Goal: Information Seeking & Learning: Learn about a topic

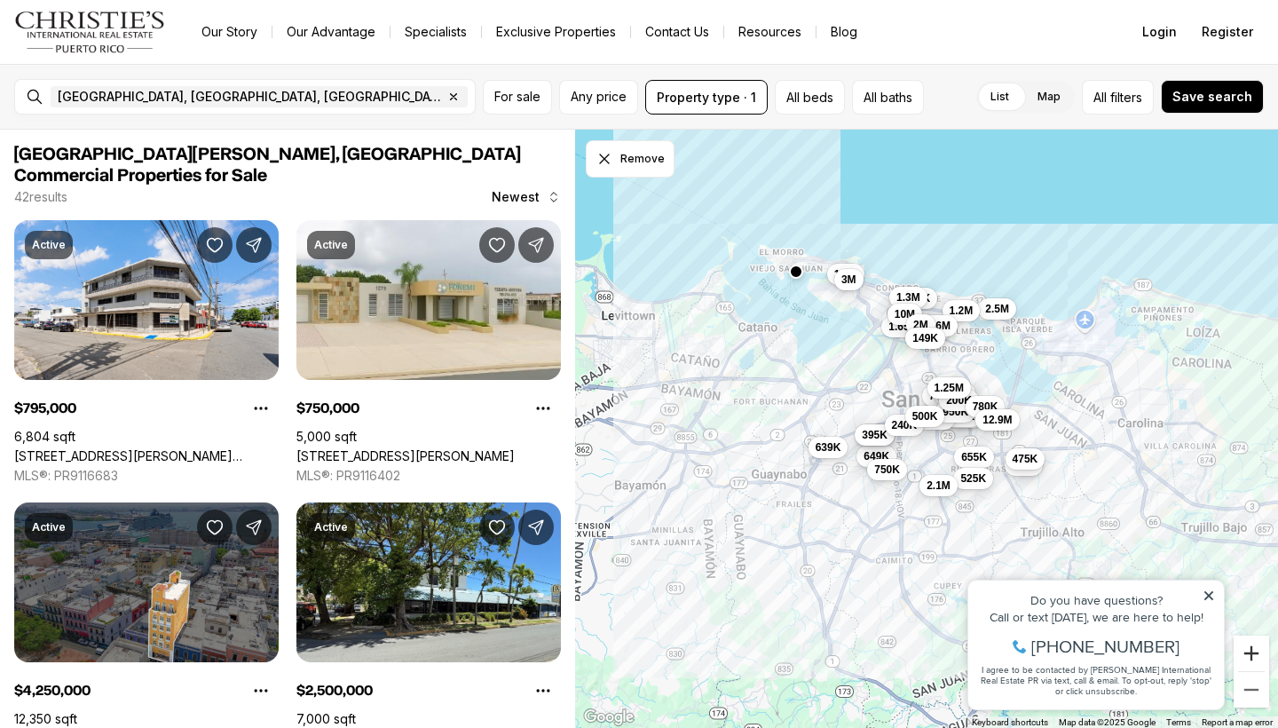
click at [1256, 653] on button "Zoom in" at bounding box center [1252, 654] width 36 height 36
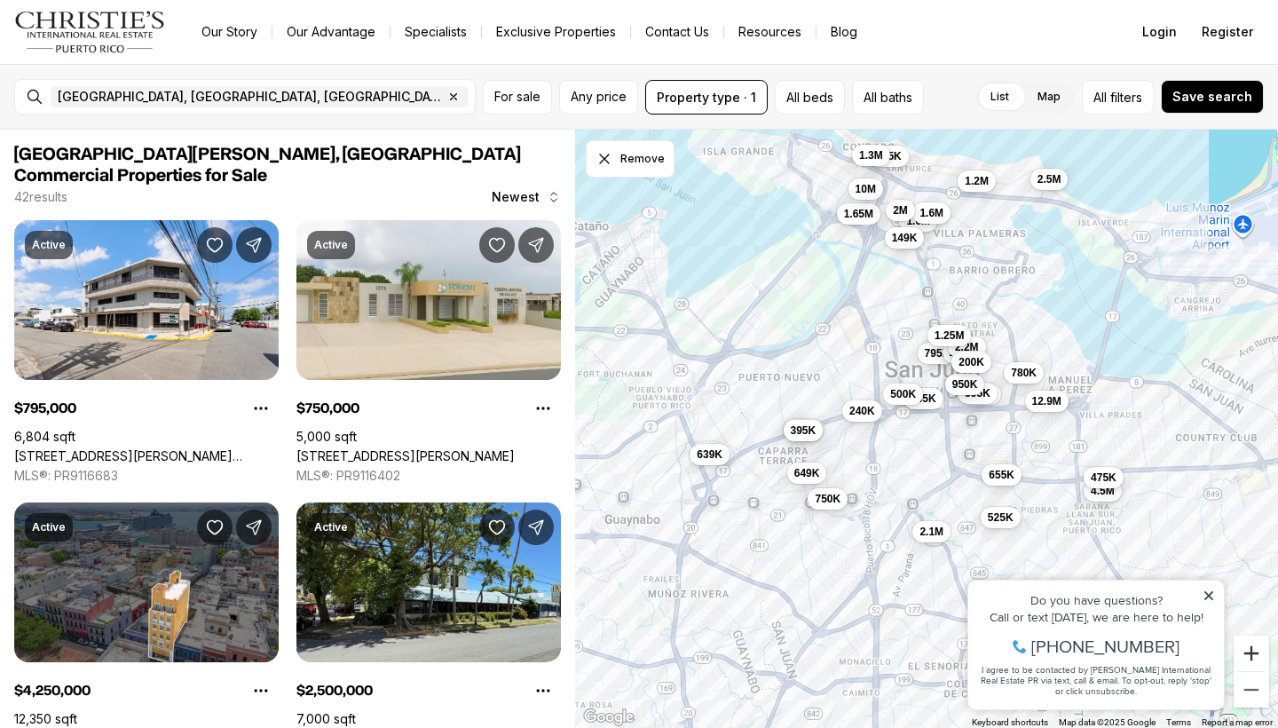
click at [1256, 653] on button "Zoom in" at bounding box center [1252, 654] width 36 height 36
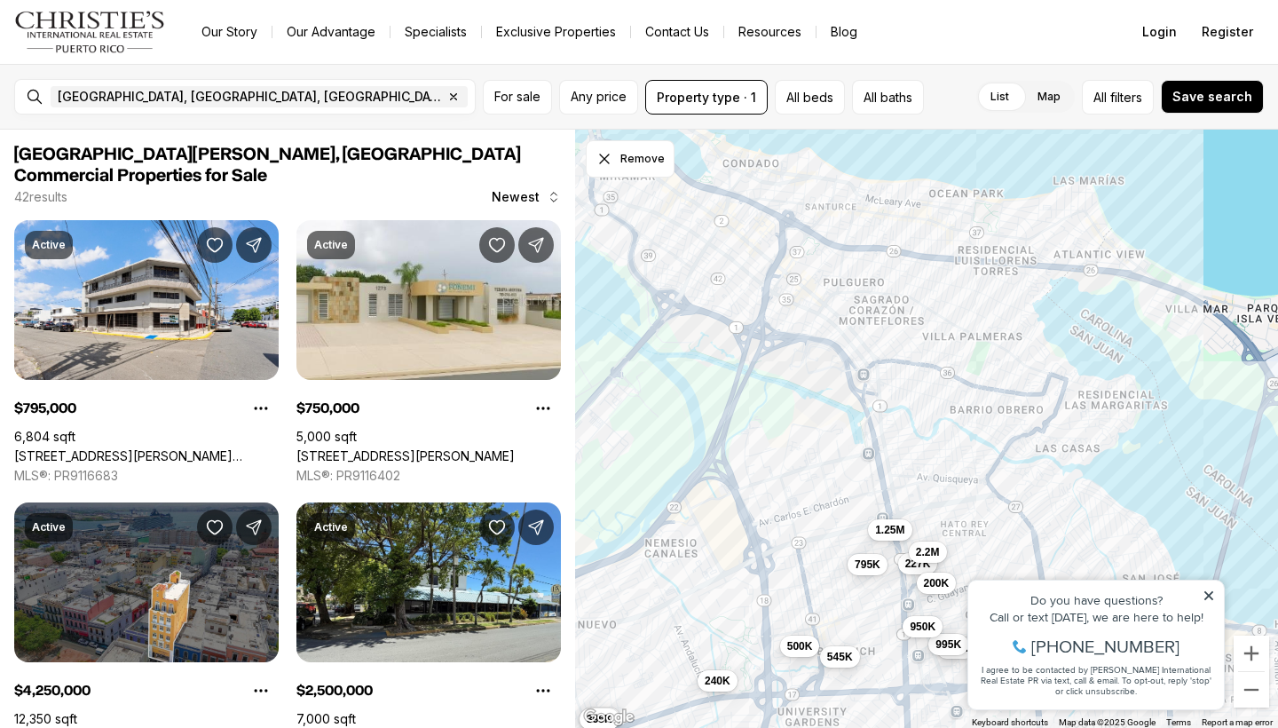
drag, startPoint x: 873, startPoint y: 254, endPoint x: 813, endPoint y: 556, distance: 307.8
click at [813, 556] on div "795K 649K 175K 995K 227K 2.2M 545K 375K 395K 950K 240K 4.5M 475K 200K 1.25M 655…" at bounding box center [926, 429] width 703 height 599
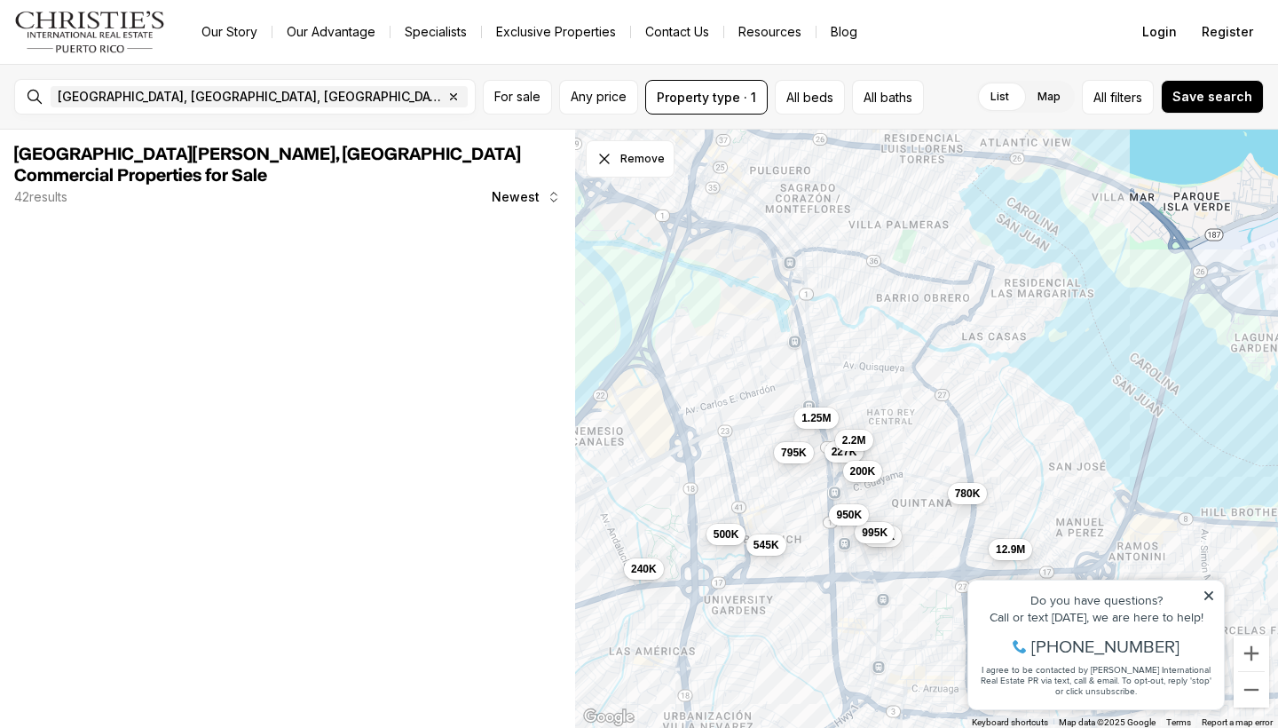
drag, startPoint x: 813, startPoint y: 556, endPoint x: 737, endPoint y: 443, distance: 136.1
click at [737, 443] on div "795K 175K 995K 227K 2.2M 545K 375K 395K 950K 240K 200K 1.25M 780K 500K 12.9M" at bounding box center [926, 429] width 703 height 599
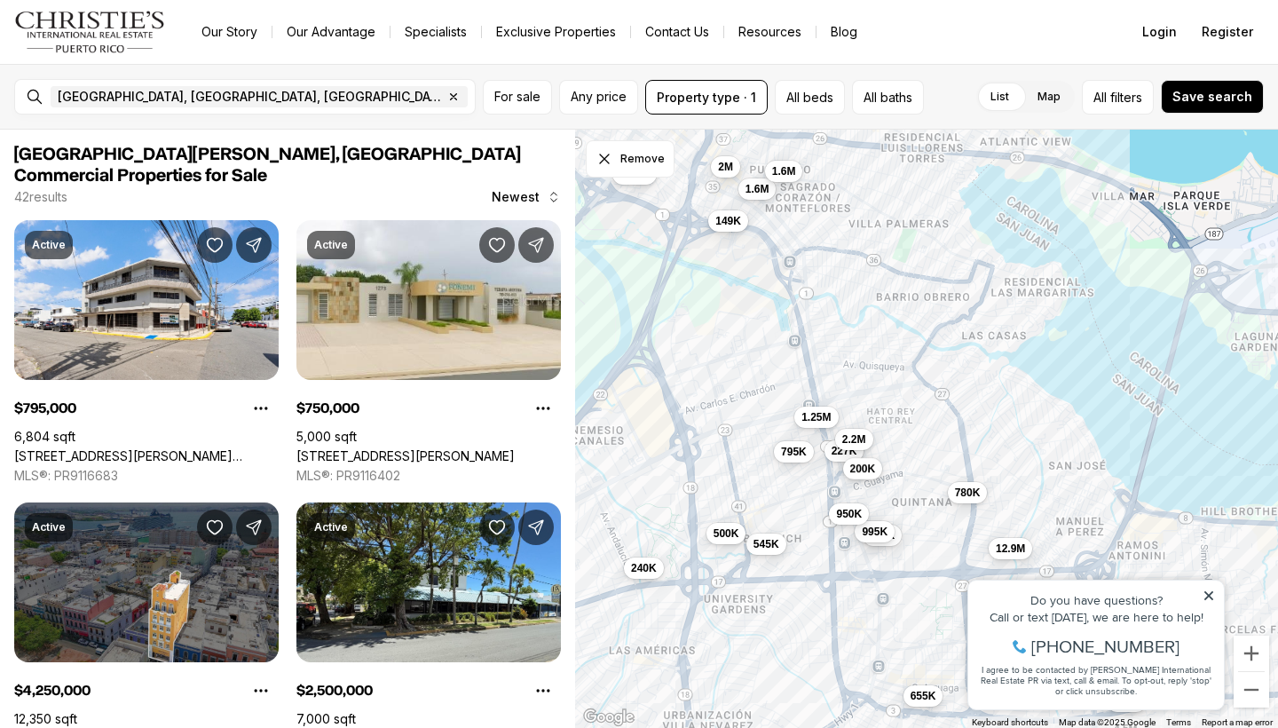
click at [867, 468] on span "200K" at bounding box center [863, 468] width 26 height 14
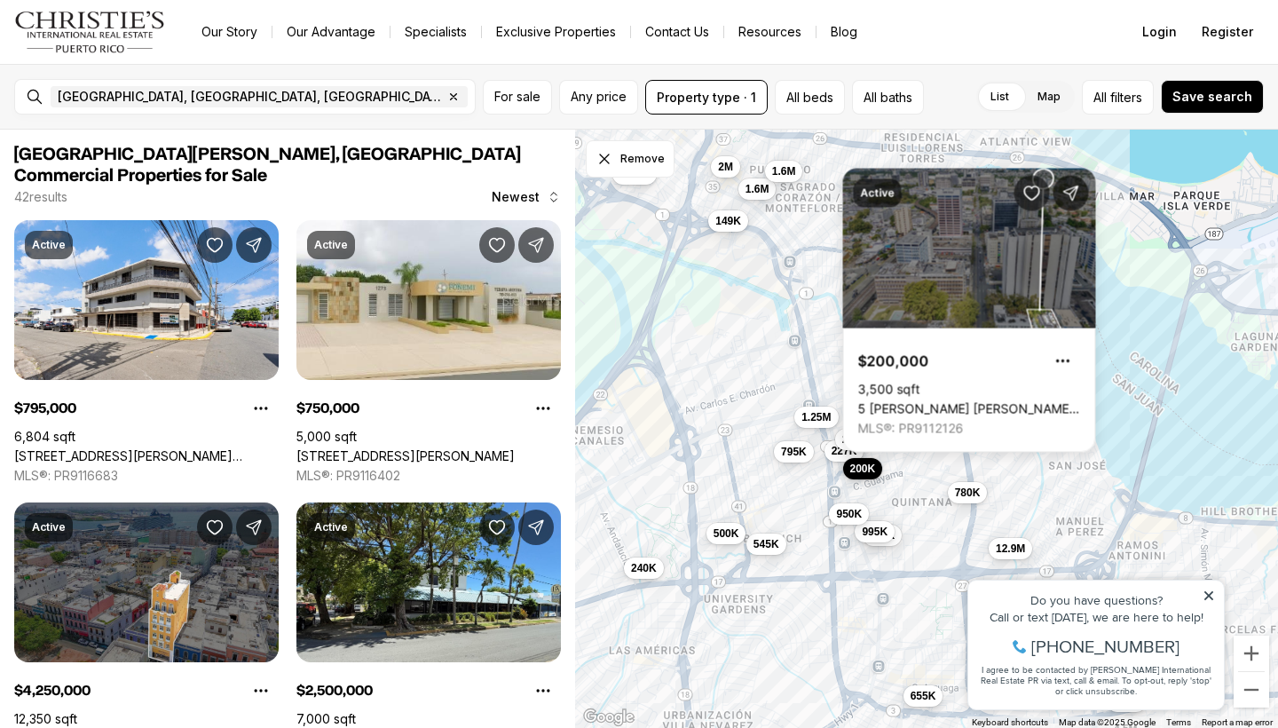
click at [871, 470] on span "200K" at bounding box center [863, 468] width 26 height 14
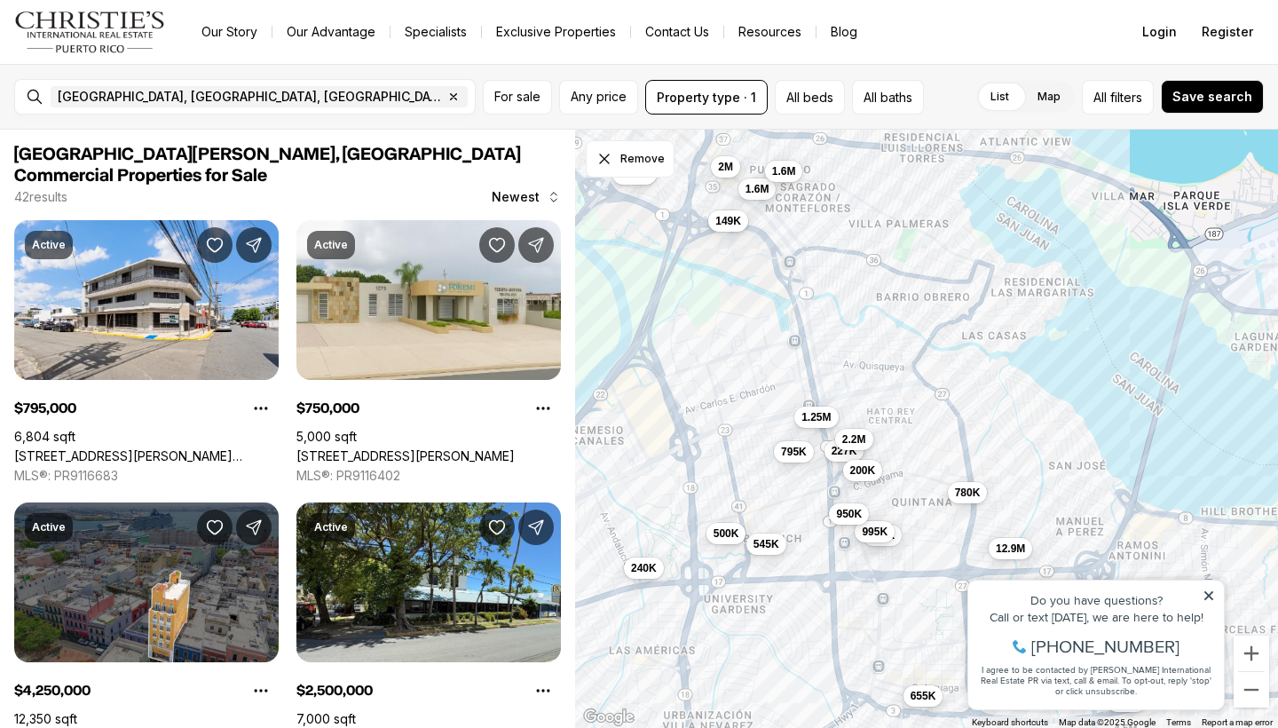
click at [897, 549] on div "795K 175K 995K 227K 2.2M 545K 950K 240K 200K 1.25M 780K 500K 12.9M 1.65M 1.6M 1…" at bounding box center [926, 429] width 703 height 599
click at [888, 533] on span "175K" at bounding box center [883, 532] width 26 height 14
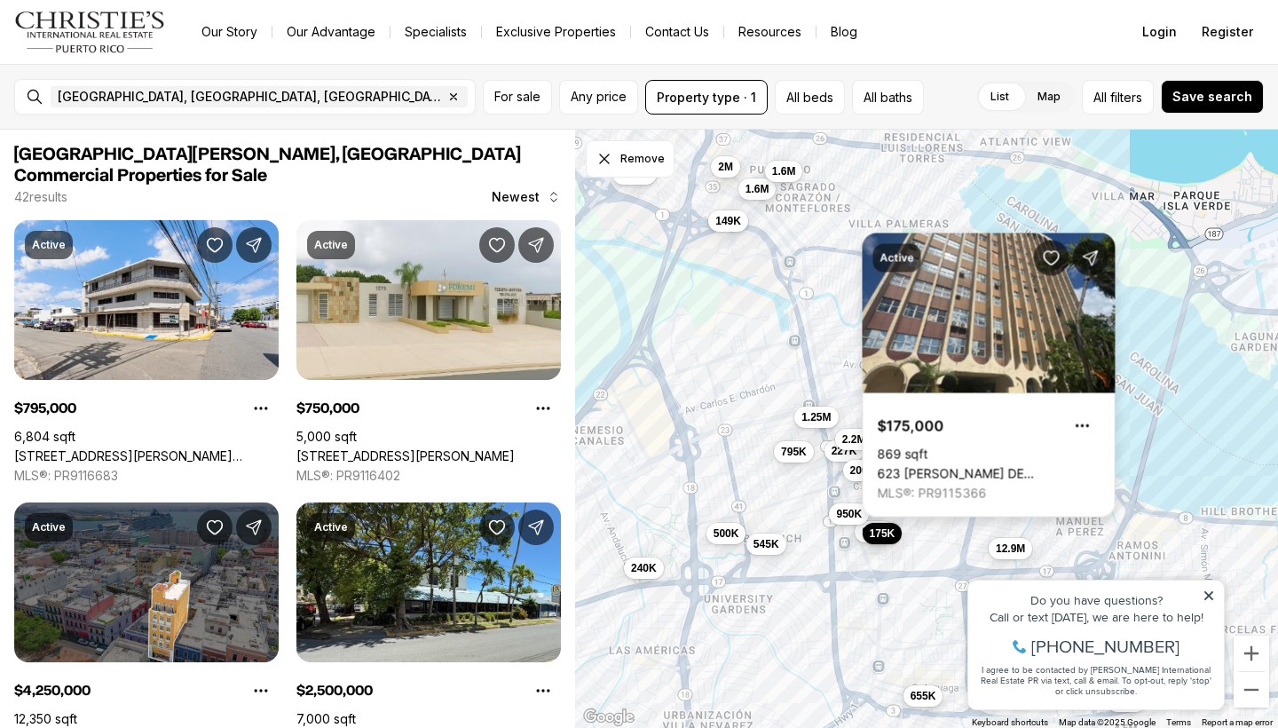
click at [992, 466] on link "623 [PERSON_NAME] DE [PERSON_NAME][STREET_ADDRESS][PERSON_NAME]" at bounding box center [989, 474] width 223 height 16
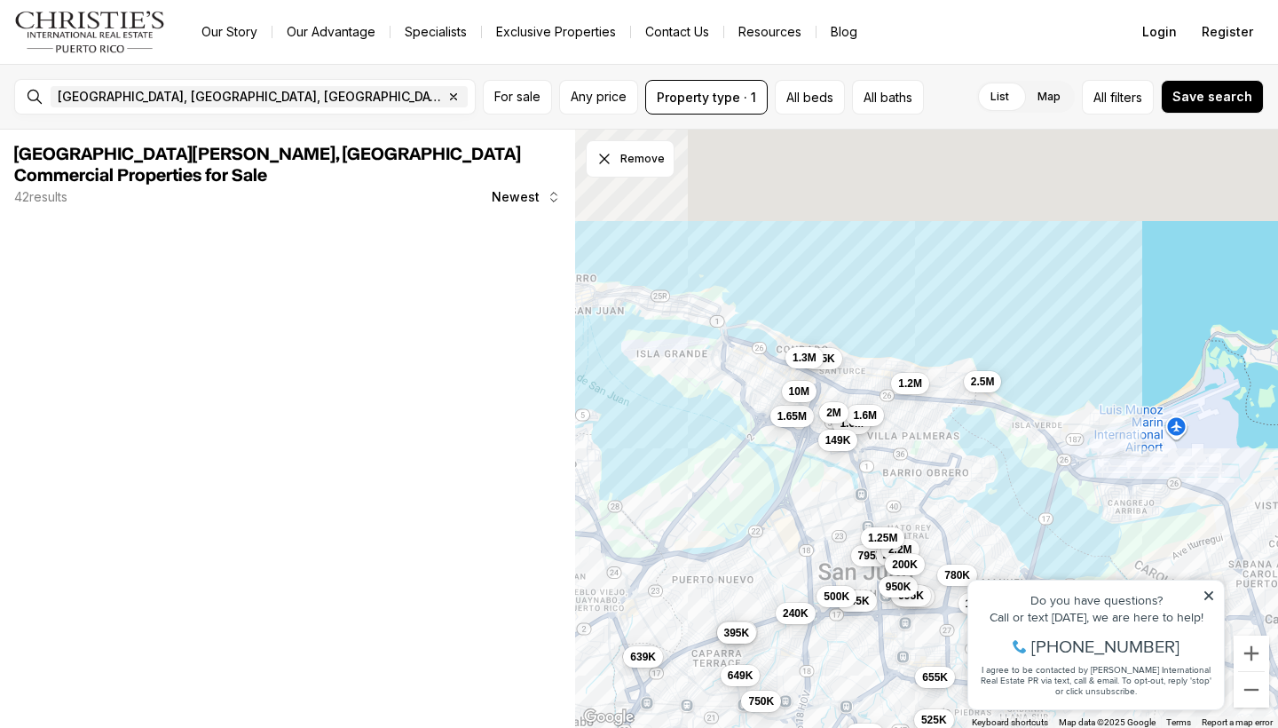
drag, startPoint x: 869, startPoint y: 270, endPoint x: 884, endPoint y: 501, distance: 232.2
click at [884, 501] on div "795K 2.5M 245K 649K 175K 995K 1.65M 227K 2.2M 545K 1.6M 375K 395K 950K 240K 4.5…" at bounding box center [926, 429] width 703 height 599
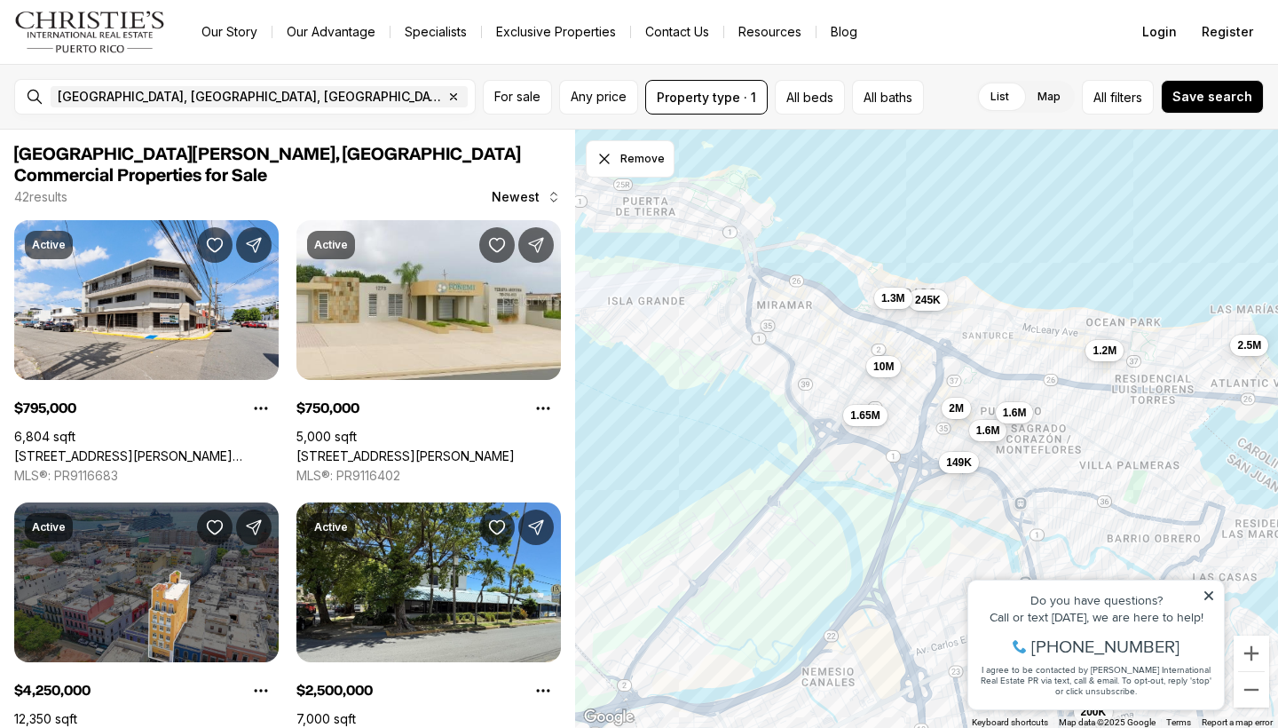
drag, startPoint x: 792, startPoint y: 366, endPoint x: 972, endPoint y: 355, distance: 180.5
click at [972, 355] on div "795K 2.5M 245K 1.65M 227K 2.2M 1.6M 1.3M 200K 10M 1.2M 1.6M 2M 1.25M 149K" at bounding box center [926, 429] width 703 height 599
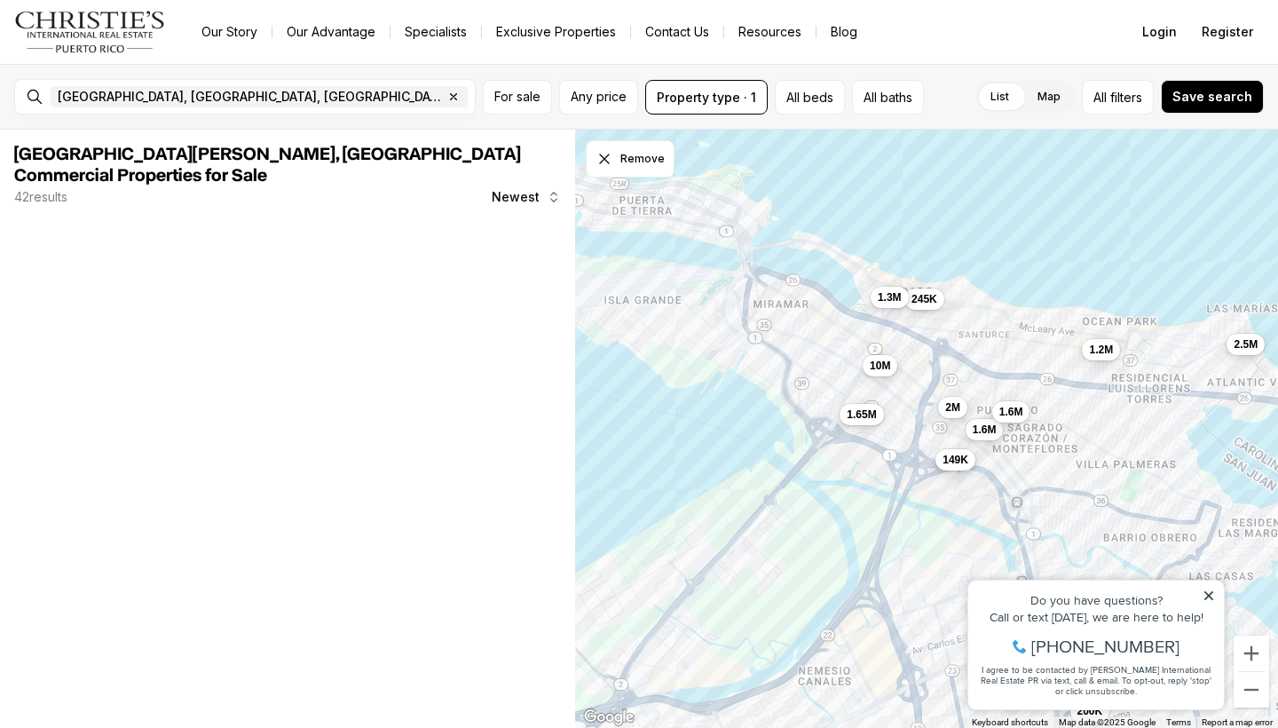
click at [959, 467] on button "149K" at bounding box center [956, 459] width 40 height 21
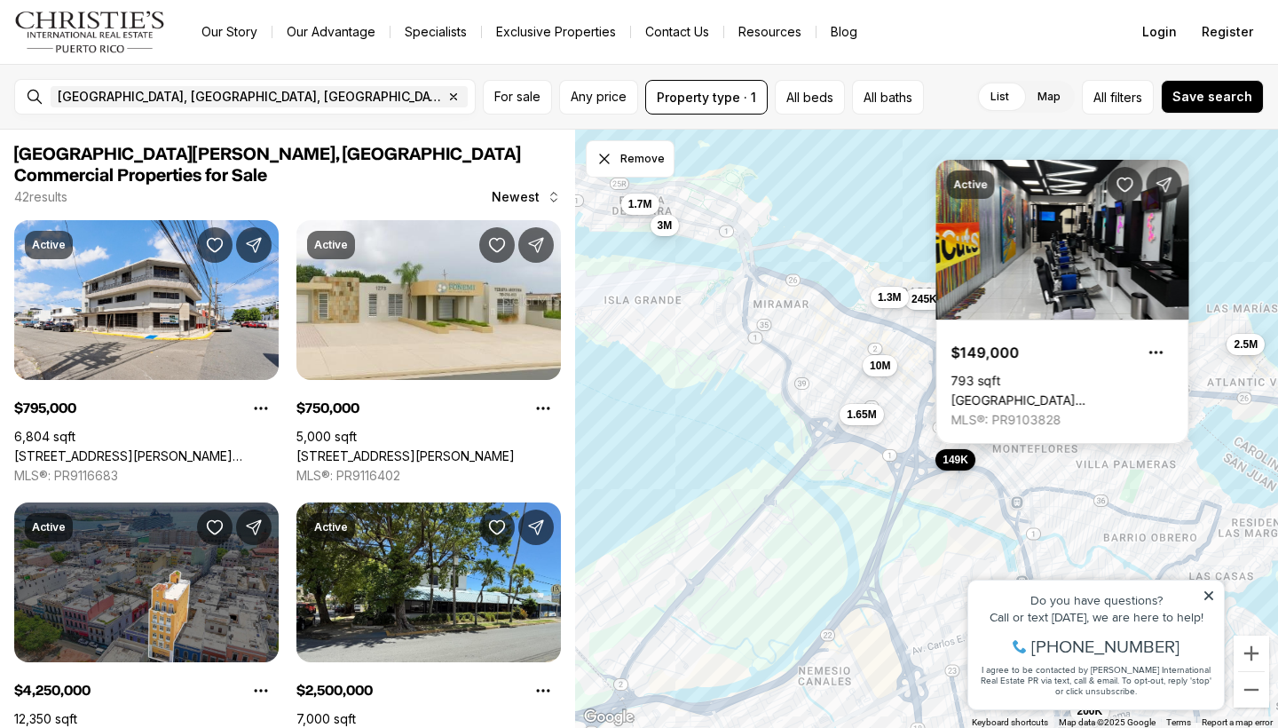
click at [889, 509] on div "795K 2.5M 245K 1.65M 227K 2.2M 1.6M 1.3M 200K 10M 1.2M 1.6M 2M 1.25M 149K 1.7M …" at bounding box center [926, 429] width 703 height 599
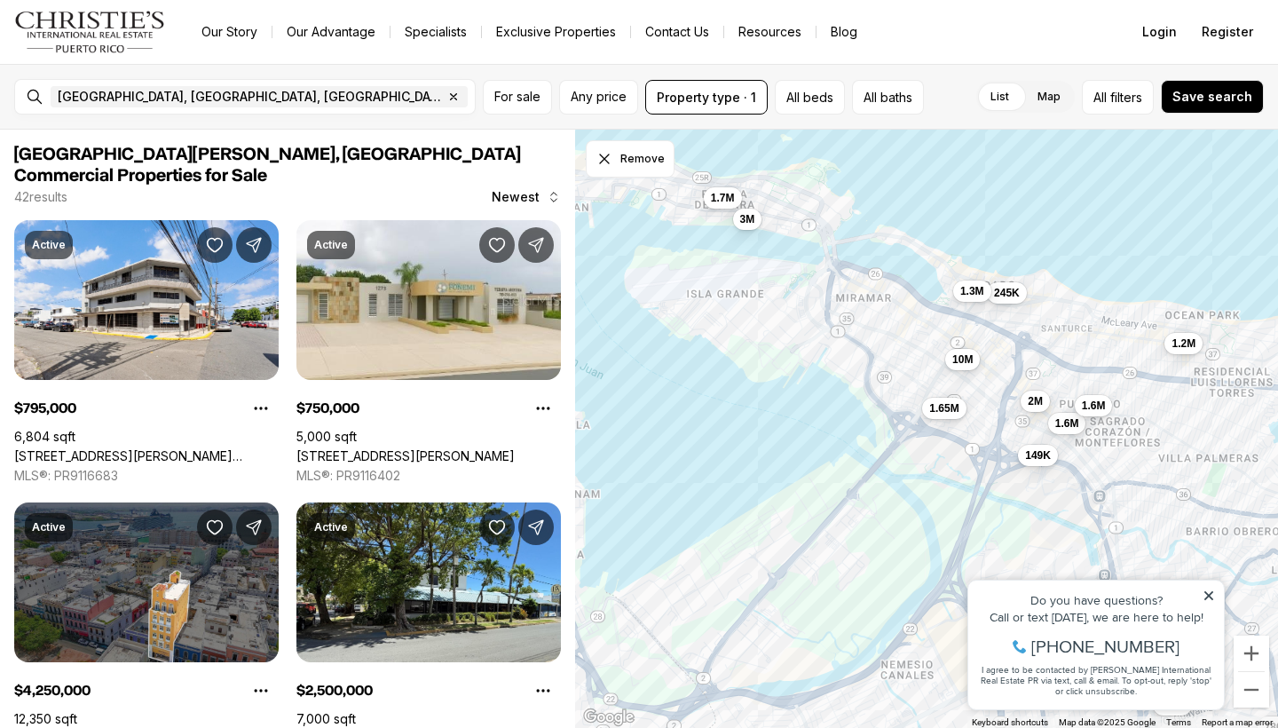
drag, startPoint x: 889, startPoint y: 509, endPoint x: 975, endPoint y: 503, distance: 85.4
click at [975, 503] on div "795K 2.5M 245K 1.65M 227K 2.2M 1.6M 1.3M 200K 10M 1.2M 1.6M 2M 1.25M 149K 1.7M …" at bounding box center [926, 429] width 703 height 599
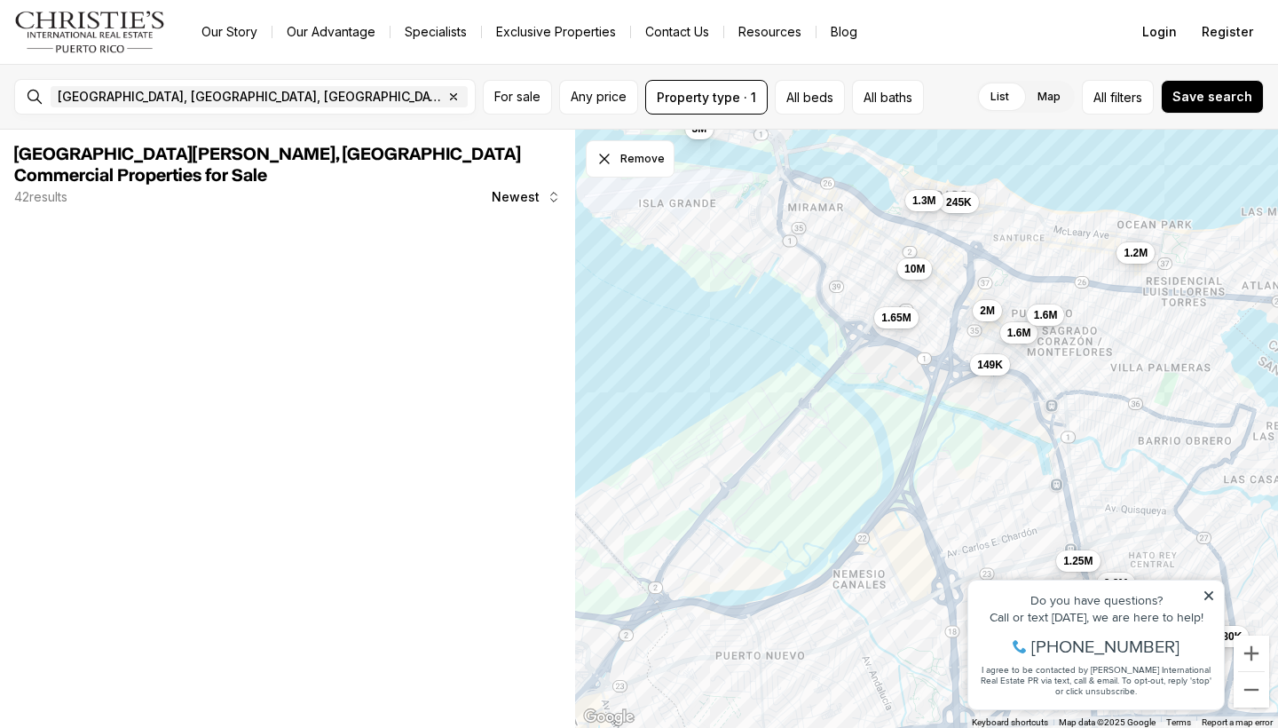
drag, startPoint x: 757, startPoint y: 373, endPoint x: 702, endPoint y: 272, distance: 114.4
click at [702, 272] on div "795K 245K 1.65M 227K 2.2M 1.6M 1.3M 200K 10M 1.2M 1.6M 2M 1.25M 149K 1.7M 780K …" at bounding box center [926, 429] width 703 height 599
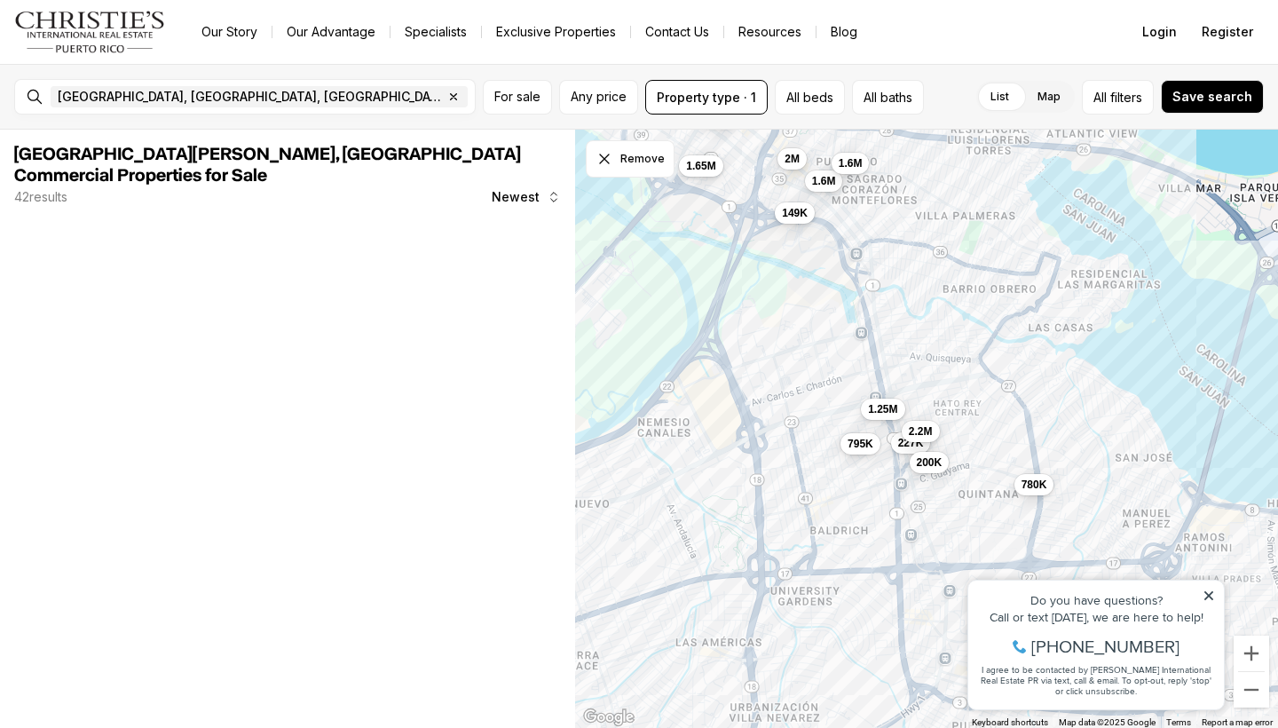
drag, startPoint x: 868, startPoint y: 408, endPoint x: 684, endPoint y: 269, distance: 230.6
click at [684, 269] on div "795K 245K 1.65M 227K 2.2M 1.6M 1.3M 200K 10M 1.2M 1.6M 2M 1.25M 149K 780K 2.5M" at bounding box center [926, 429] width 703 height 599
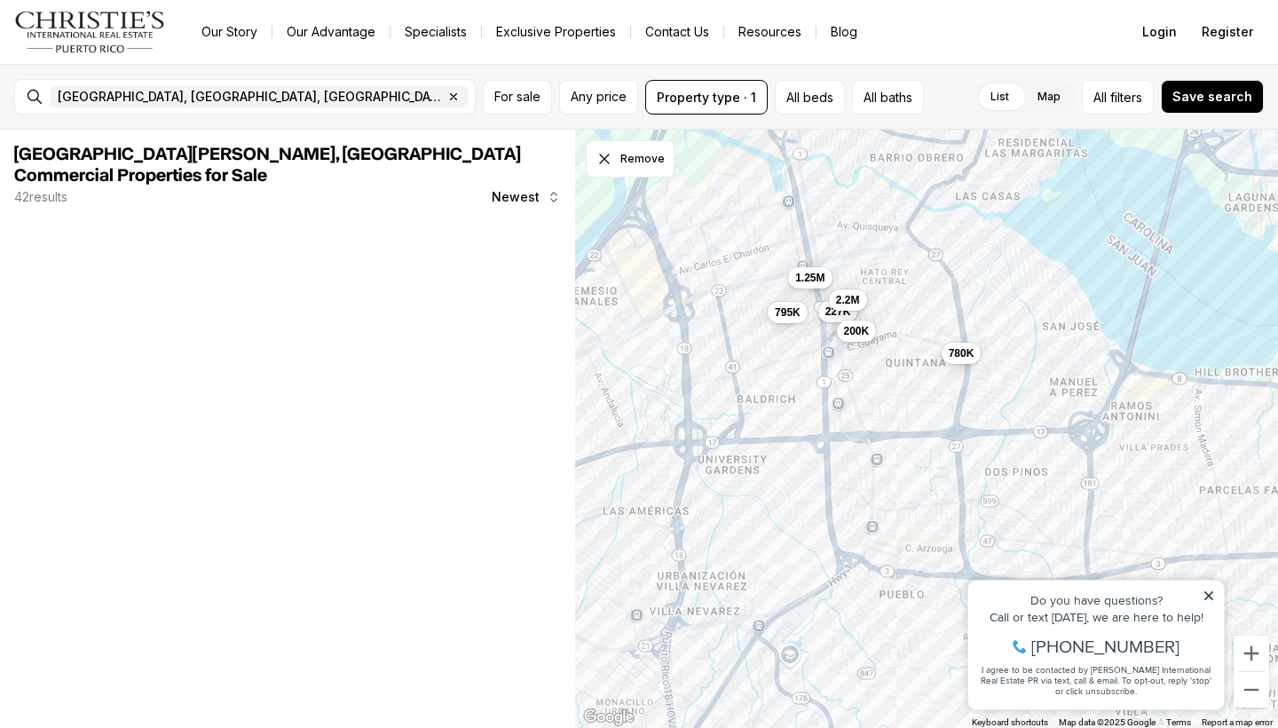
drag, startPoint x: 830, startPoint y: 424, endPoint x: 757, endPoint y: 292, distance: 151.0
click at [757, 292] on div "795K 1.65M 227K 2.2M 1.6M 200K 1.6M 2M 1.25M 149K 780K" at bounding box center [926, 429] width 703 height 599
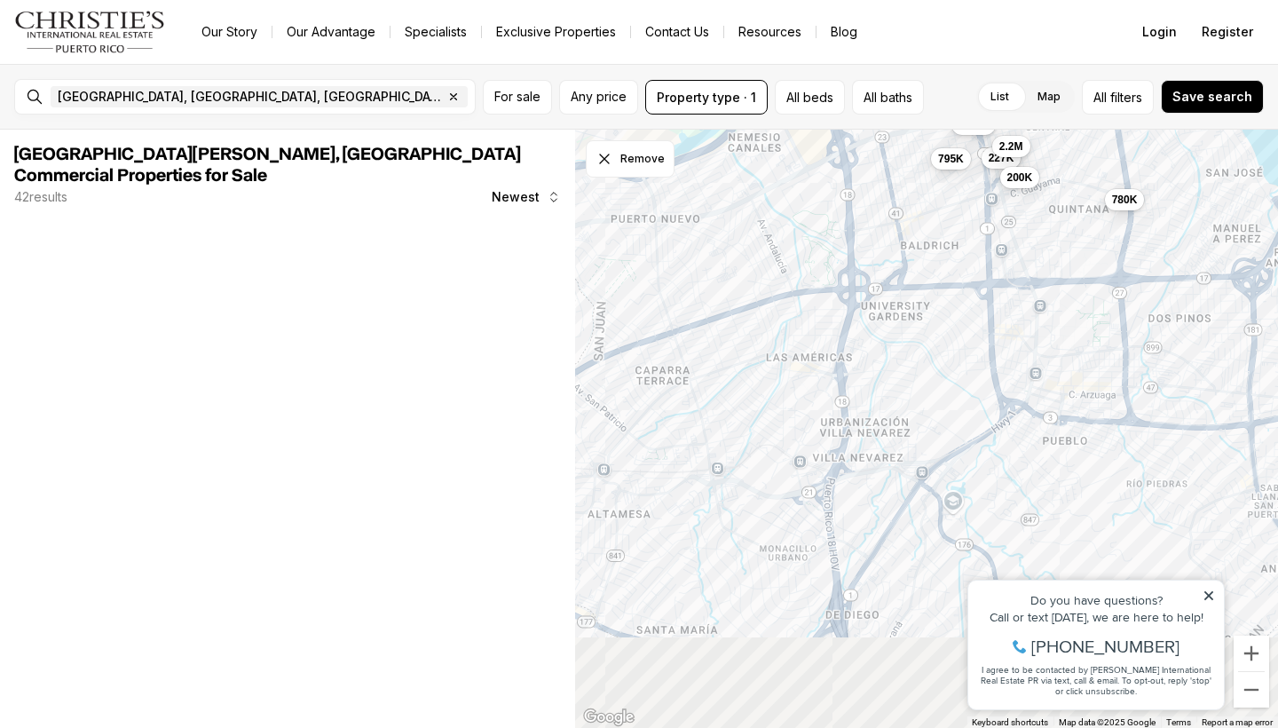
drag, startPoint x: 850, startPoint y: 452, endPoint x: 1021, endPoint y: 303, distance: 226.4
click at [1021, 303] on div "795K 227K 2.2M 200K 1.25M 780K" at bounding box center [926, 429] width 703 height 599
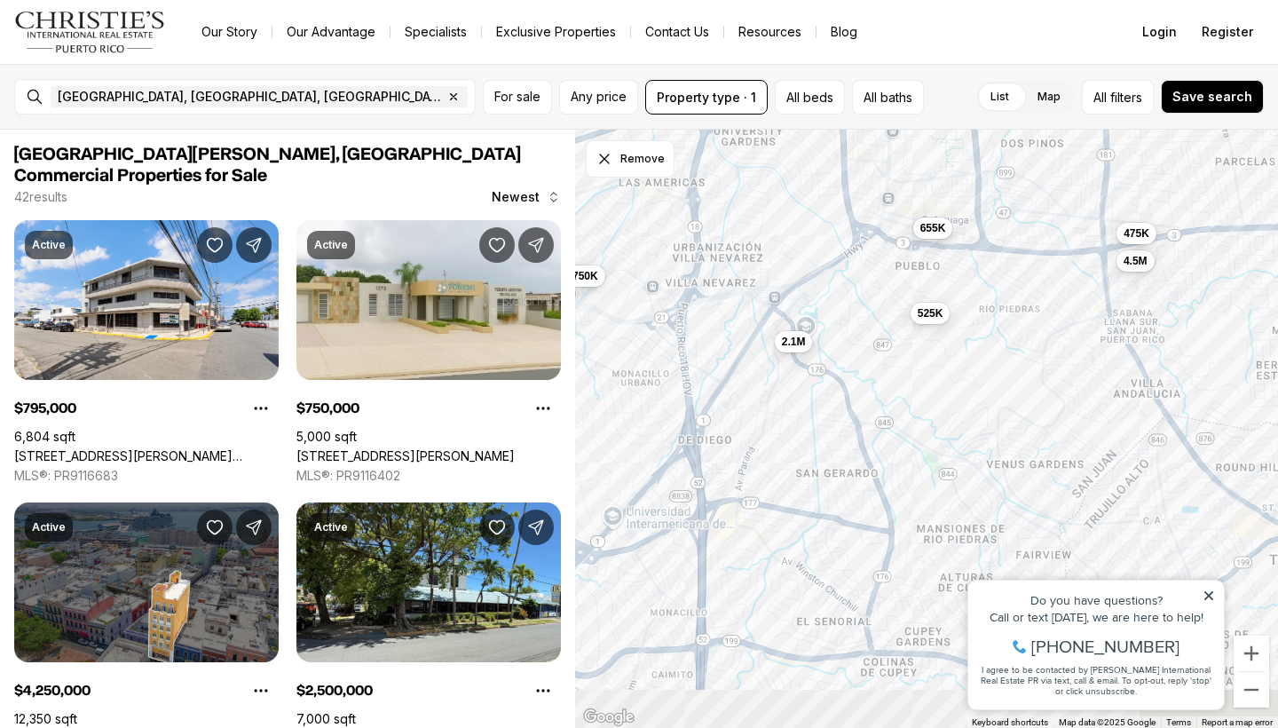
drag, startPoint x: 1012, startPoint y: 476, endPoint x: 866, endPoint y: 299, distance: 228.9
click at [866, 299] on div "795K 227K 2.2M 200K 780K 175K 545K 950K 240K 4.5M 475K 995K 655K 500K 12.9M 525…" at bounding box center [926, 429] width 703 height 599
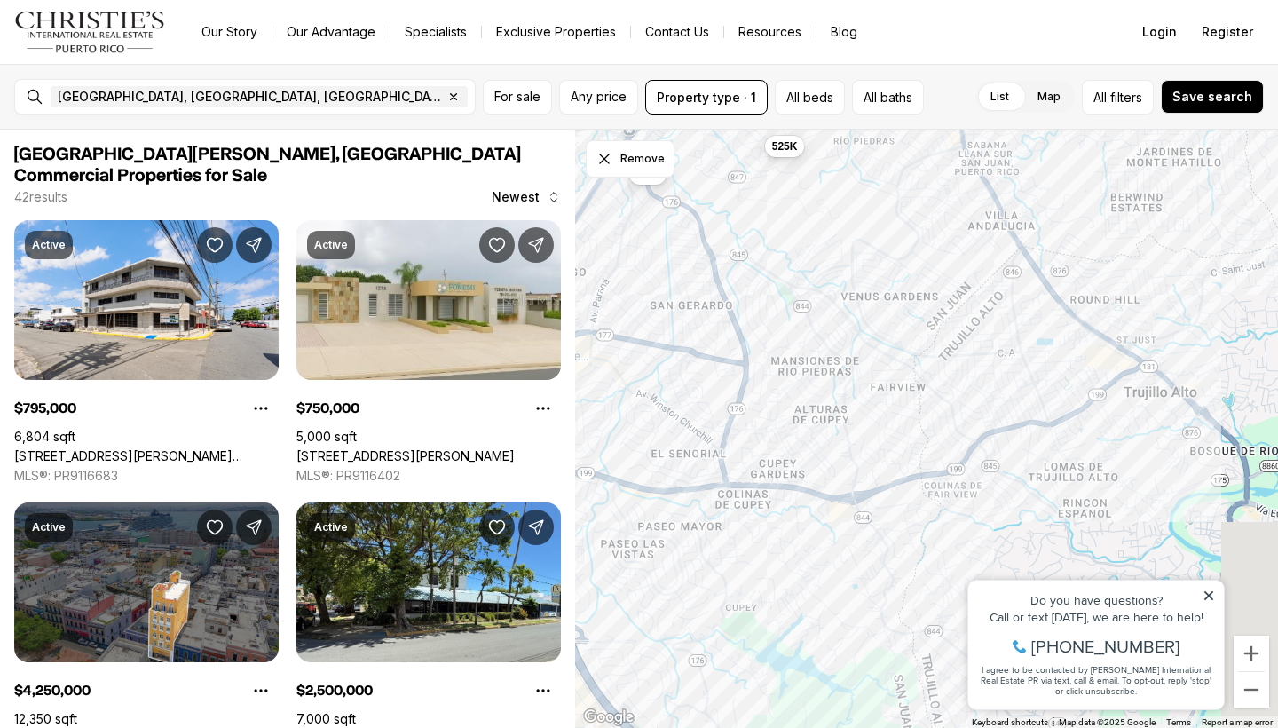
drag, startPoint x: 1095, startPoint y: 296, endPoint x: 947, endPoint y: 129, distance: 223.2
click at [947, 129] on div "San Juan, PR, US Remove San Juan, PR, US For sale Any price Property type · 1 A…" at bounding box center [639, 396] width 1278 height 664
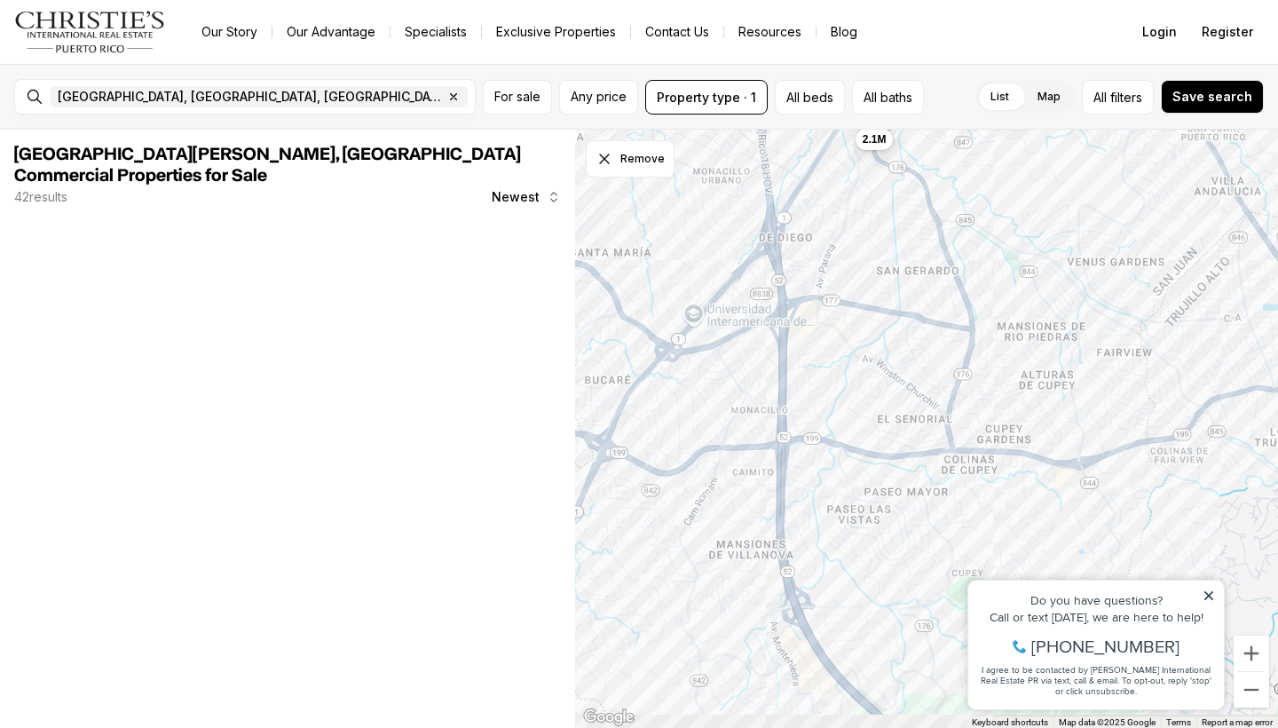
drag, startPoint x: 876, startPoint y: 332, endPoint x: 1102, endPoint y: 296, distance: 229.1
click at [1102, 296] on div "525K 2.1M" at bounding box center [926, 429] width 703 height 599
